Goal: Task Accomplishment & Management: Complete application form

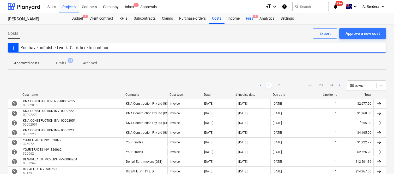
click at [247, 19] on div "Files 4" at bounding box center [250, 18] width 14 height 10
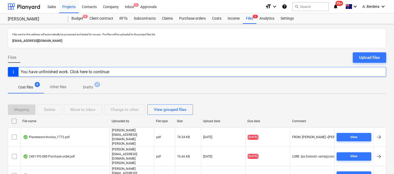
scroll to position [11, 0]
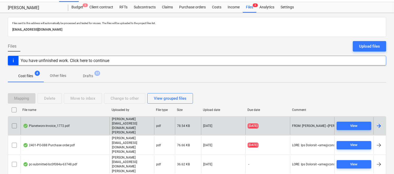
click at [81, 124] on div "Planetworx-Invoice_1772.pdf" at bounding box center [65, 126] width 89 height 18
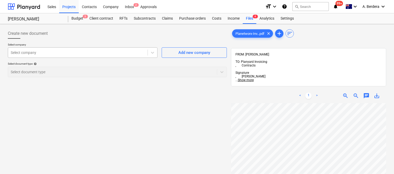
click at [56, 53] on div at bounding box center [78, 52] width 134 height 5
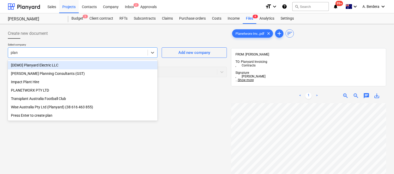
type input "plane"
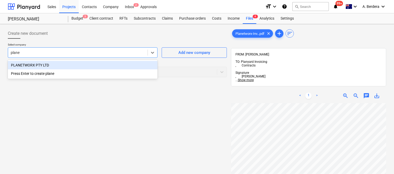
click at [58, 67] on div "PLANETWORX PTY LTD" at bounding box center [83, 65] width 150 height 8
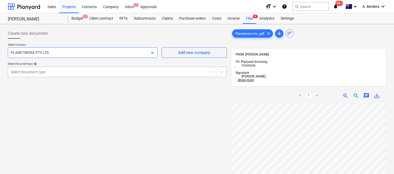
click at [59, 68] on div "Select document type" at bounding box center [107, 71] width 199 height 7
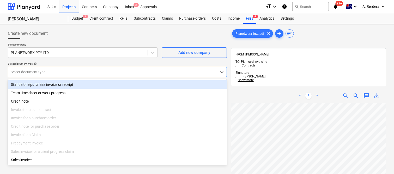
click at [63, 83] on div "Standalone purchase invoice or receipt" at bounding box center [117, 84] width 219 height 8
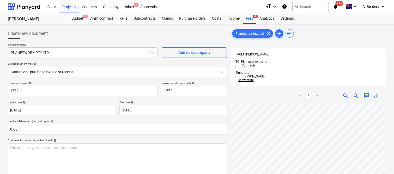
scroll to position [4, 1]
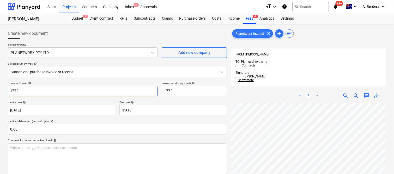
click at [9, 87] on input "1772" at bounding box center [83, 91] width 150 height 10
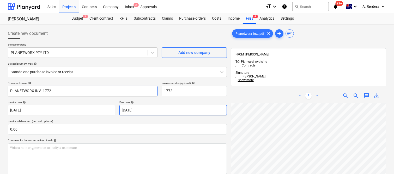
type input "PLANETWORX INV- 1772"
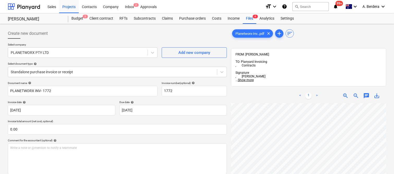
scroll to position [32, 0]
click at [325, 88] on div "< 1 > zoom_in zoom_out chat 0 save_alt" at bounding box center [308, 175] width 155 height 174
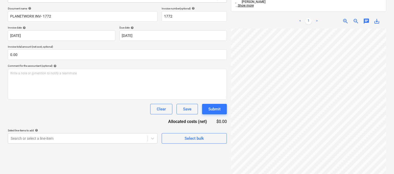
scroll to position [30, 9]
click at [178, 33] on body "Sales Projects Contacts Company Inbox 2 Approvals format_size keyboard_arrow_do…" at bounding box center [197, 13] width 394 height 174
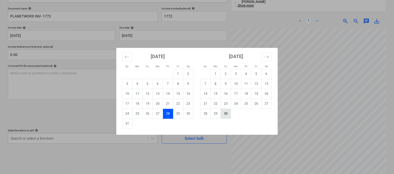
click at [227, 115] on td "30" at bounding box center [226, 113] width 10 height 10
type input "[DATE]"
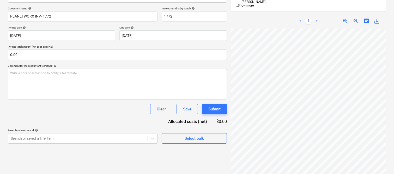
scroll to position [0, 87]
click at [297, 170] on div "Planetworx-Inv...pdf clear add sort FROM: [PERSON_NAME] TO: Planyard Invoicing …" at bounding box center [308, 71] width 159 height 238
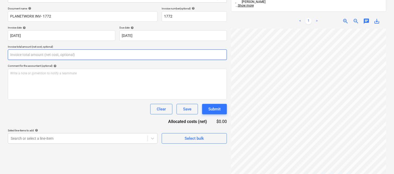
click at [100, 55] on input "text" at bounding box center [117, 54] width 219 height 10
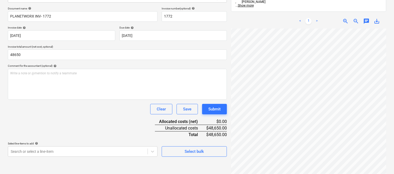
type input "48,650.00"
click at [130, 111] on div "Clear Save Submit" at bounding box center [117, 109] width 219 height 10
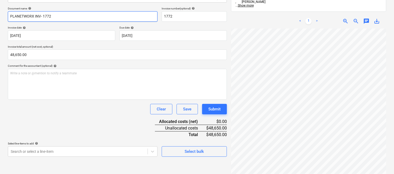
click at [35, 15] on input "PLANETWORX INV- 1772" at bounding box center [83, 16] width 150 height 10
type input "PLANETWORX CLAIM 02 INV- 1772"
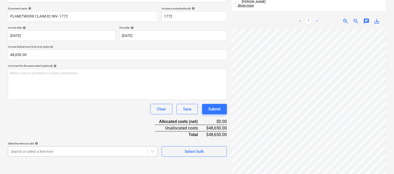
click at [86, 99] on body "Sales Projects Contacts Company Inbox 2 Approvals format_size keyboard_arrow_do…" at bounding box center [197, 13] width 394 height 174
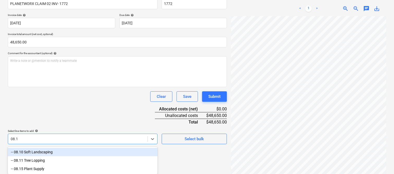
type input "08.10"
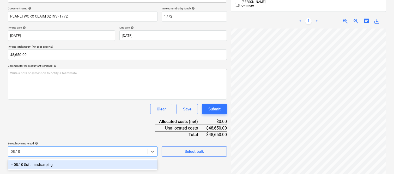
drag, startPoint x: 110, startPoint y: 163, endPoint x: 109, endPoint y: 124, distance: 38.6
click at [111, 162] on div "-- 08.10 Soft Landscaping" at bounding box center [83, 164] width 150 height 8
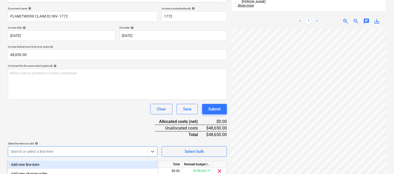
click at [110, 123] on div "Document name help PLANETWORX CLAIM 02 INV- 1772 Invoice number (optional) help…" at bounding box center [117, 99] width 219 height 184
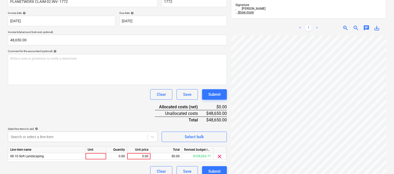
scroll to position [96, 0]
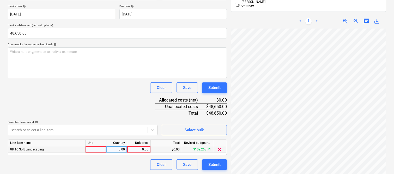
click at [98, 147] on div at bounding box center [96, 149] width 21 height 7
type input "INVOICE"
click at [120, 147] on div "0.00" at bounding box center [117, 149] width 16 height 7
type input "1"
click at [139, 150] on div "0.00" at bounding box center [138, 149] width 19 height 7
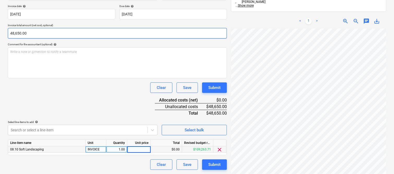
click at [26, 33] on input "48,650.00" at bounding box center [117, 33] width 219 height 10
click at [26, 33] on input "48650" at bounding box center [117, 33] width 219 height 10
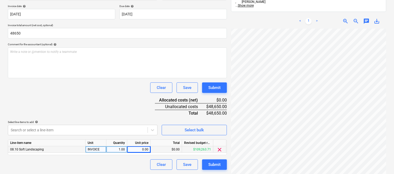
type input "48,650.00"
click at [139, 152] on div "0.00" at bounding box center [138, 149] width 19 height 7
type input "48650"
click at [129, 105] on div "Document name help PLANETWORX CLAIM 02 INV- 1772 Invoice number (optional) help…" at bounding box center [117, 77] width 219 height 184
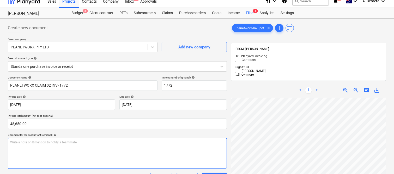
scroll to position [0, 0]
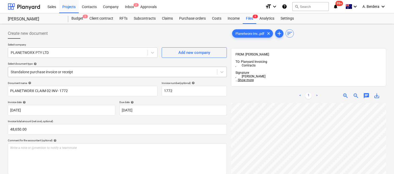
click at [128, 69] on div at bounding box center [113, 71] width 204 height 5
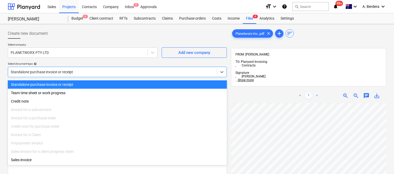
click at [136, 85] on div "Standalone purchase invoice or receipt" at bounding box center [117, 84] width 219 height 8
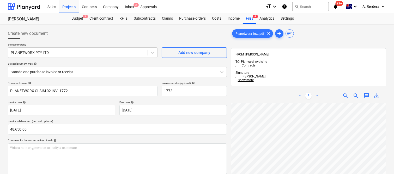
scroll to position [0, 26]
click at [394, 117] on html "Sales Projects Contacts Company Inbox 2 Approvals format_size keyboard_arrow_do…" at bounding box center [197, 87] width 394 height 174
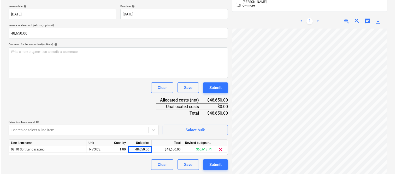
scroll to position [108, 85]
click at [218, 169] on button "Submit" at bounding box center [214, 164] width 25 height 10
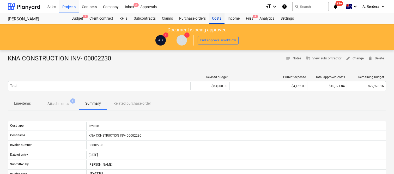
click at [218, 20] on div "Costs" at bounding box center [217, 18] width 16 height 10
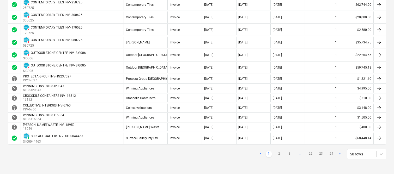
scroll to position [476, 0]
click at [279, 153] on link "2" at bounding box center [279, 154] width 6 height 6
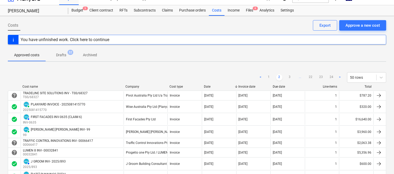
scroll to position [0, 0]
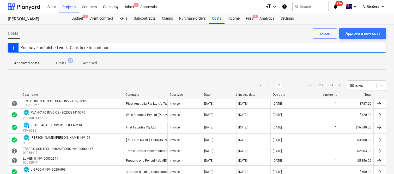
click at [290, 85] on link "3" at bounding box center [290, 85] width 6 height 6
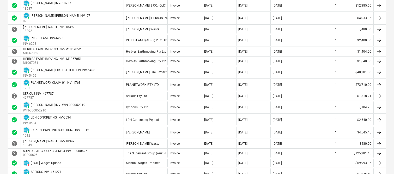
scroll to position [267, 0]
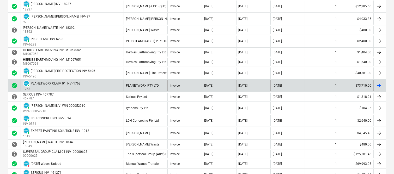
click at [303, 81] on div "[DATE]" at bounding box center [288, 85] width 34 height 11
